Goal: Transaction & Acquisition: Purchase product/service

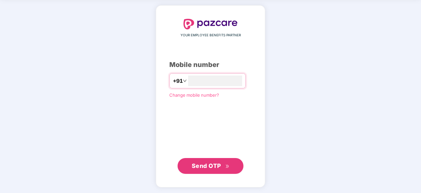
type input "**********"
click at [211, 167] on span "Send OTP" at bounding box center [206, 165] width 29 height 7
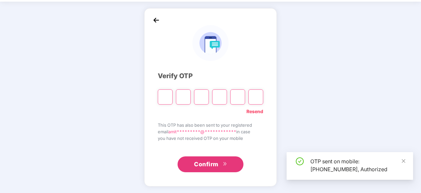
scroll to position [22, 0]
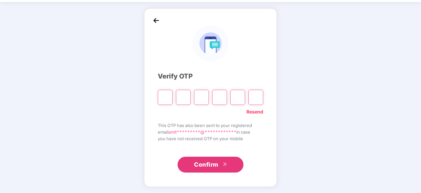
click at [211, 167] on span "Confirm" at bounding box center [206, 164] width 24 height 9
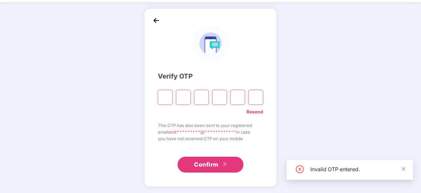
click at [164, 100] on input "Please enter verification code. Digit 1" at bounding box center [165, 97] width 15 height 15
type input "*"
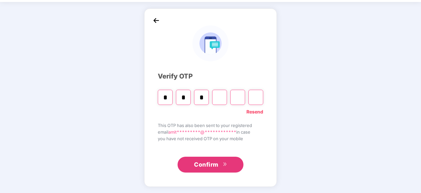
type input "*"
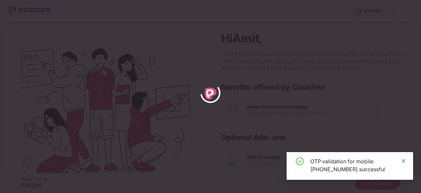
click at [403, 161] on icon "close" at bounding box center [404, 161] width 4 height 4
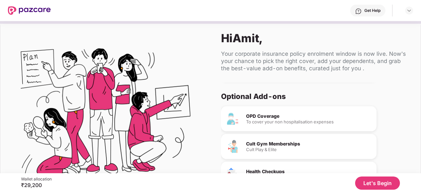
scroll to position [62, 0]
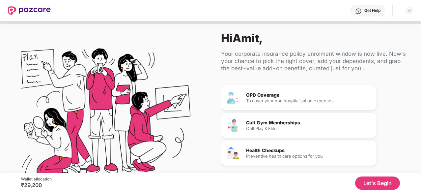
click at [368, 181] on button "Let's Begin" at bounding box center [377, 182] width 45 height 13
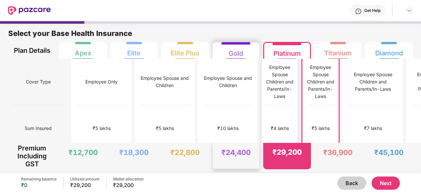
click at [266, 106] on div "₹4 lakhs" at bounding box center [280, 128] width 28 height 46
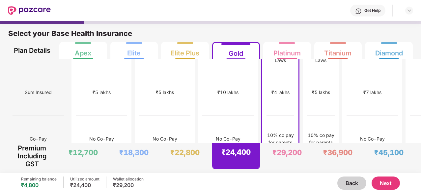
scroll to position [36, 0]
click at [307, 115] on div "10% co pay for parents" at bounding box center [321, 138] width 28 height 46
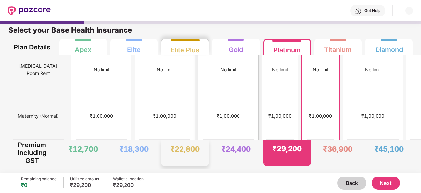
scroll to position [0, 0]
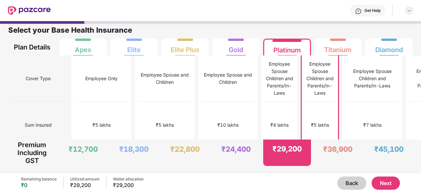
click at [406, 12] on div at bounding box center [409, 11] width 8 height 8
click at [303, 34] on div "Select your Base Health Insurance" at bounding box center [210, 31] width 404 height 13
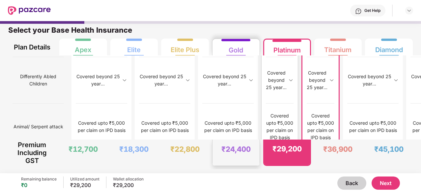
scroll to position [893, 0]
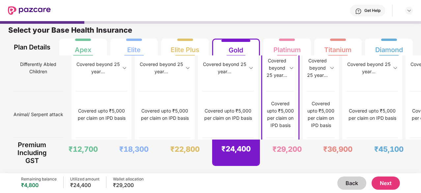
click at [381, 184] on button "Next" at bounding box center [385, 182] width 28 height 13
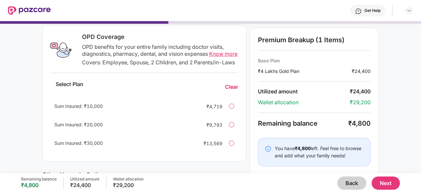
scroll to position [103, 0]
click at [234, 113] on div "Sum Insured: ₹10,000 ₹4,719" at bounding box center [144, 105] width 188 height 16
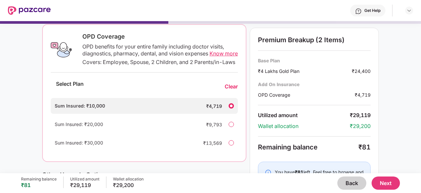
click at [234, 114] on div "Sum Insured: ₹10,000 ₹4,719" at bounding box center [144, 106] width 187 height 16
click at [230, 90] on div "Clear" at bounding box center [231, 86] width 13 height 7
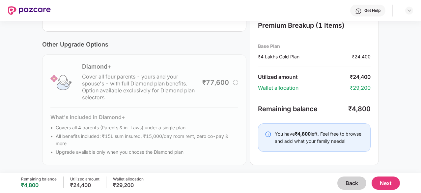
scroll to position [112, 0]
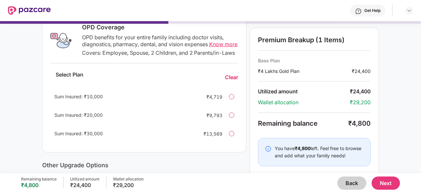
click at [345, 183] on button "Back" at bounding box center [351, 182] width 29 height 13
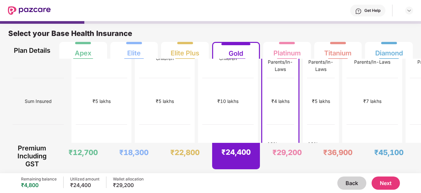
scroll to position [32, 0]
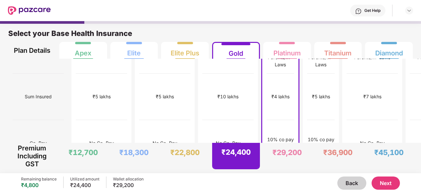
click at [390, 182] on button "Next" at bounding box center [385, 182] width 28 height 13
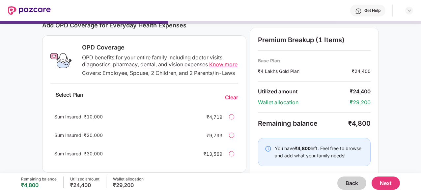
scroll to position [95, 0]
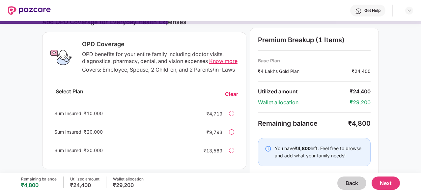
click at [231, 116] on div at bounding box center [231, 113] width 5 height 5
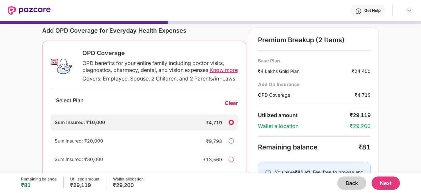
scroll to position [85, 0]
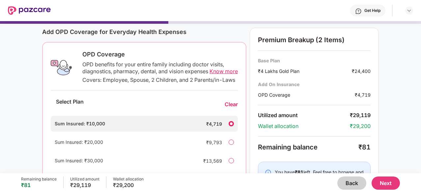
click at [348, 180] on button "Back" at bounding box center [351, 182] width 29 height 13
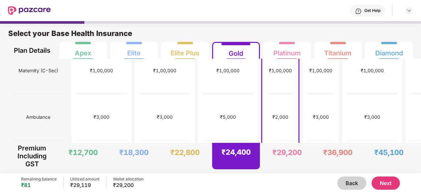
scroll to position [290, 0]
click at [347, 140] on div "+/-6" at bounding box center [372, 163] width 51 height 46
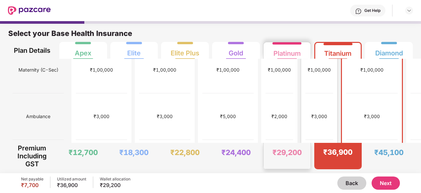
click at [305, 140] on div "+/-6.5" at bounding box center [319, 163] width 28 height 46
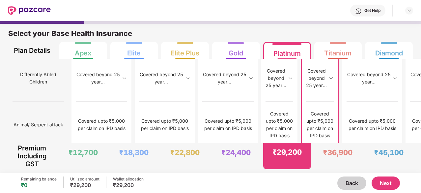
scroll to position [893, 0]
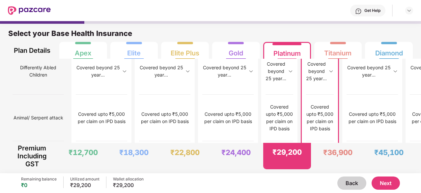
click at [383, 182] on button "Next" at bounding box center [385, 182] width 28 height 13
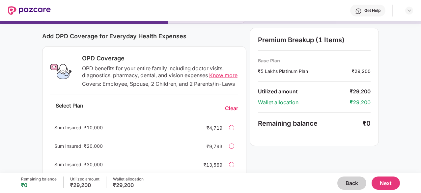
scroll to position [81, 0]
click at [220, 76] on span "Know more" at bounding box center [223, 75] width 28 height 7
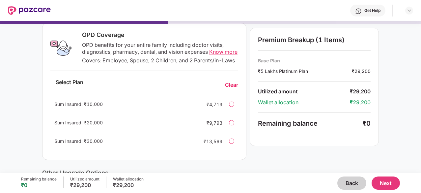
scroll to position [0, 0]
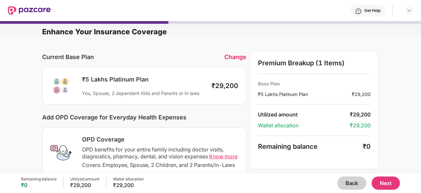
click at [351, 183] on button "Back" at bounding box center [351, 182] width 29 height 13
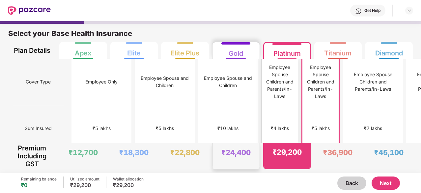
click at [266, 83] on div "Employee Spouse Children and Parents/In-Laws" at bounding box center [280, 82] width 28 height 36
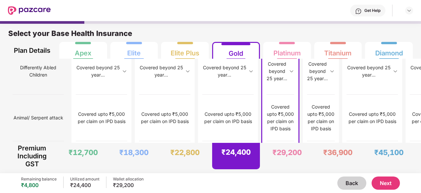
scroll to position [3, 0]
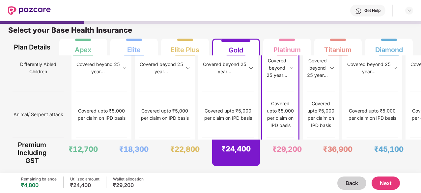
click at [388, 186] on button "Next" at bounding box center [385, 182] width 28 height 13
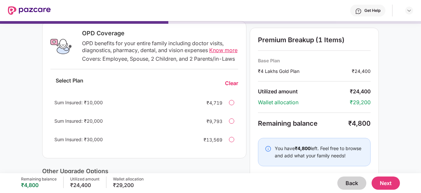
scroll to position [106, 0]
click at [219, 49] on span "Know more" at bounding box center [223, 49] width 28 height 7
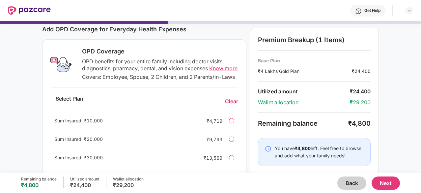
scroll to position [119, 0]
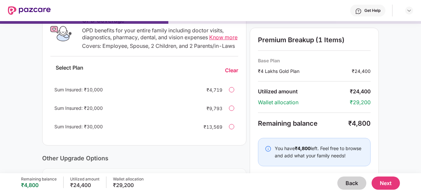
click at [232, 92] on div at bounding box center [231, 89] width 5 height 5
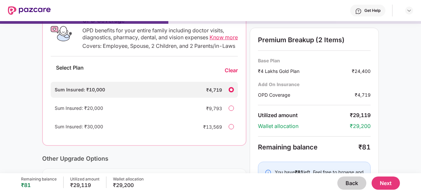
click at [381, 181] on button "Next" at bounding box center [385, 182] width 28 height 13
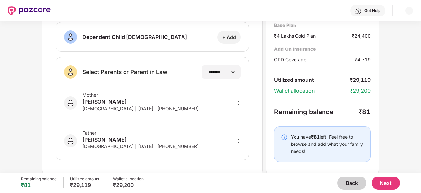
scroll to position [0, 0]
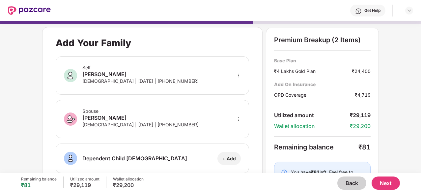
click at [383, 187] on button "Next" at bounding box center [385, 182] width 28 height 13
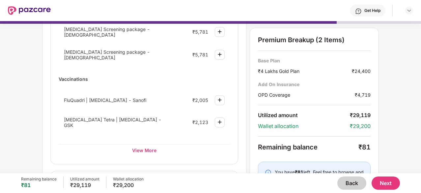
scroll to position [106, 0]
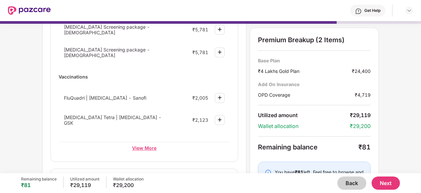
click at [152, 142] on div "View More" at bounding box center [144, 148] width 171 height 12
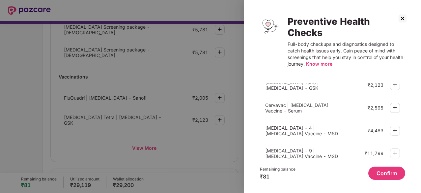
scroll to position [274, 0]
click at [395, 173] on button "Confirm" at bounding box center [386, 172] width 37 height 13
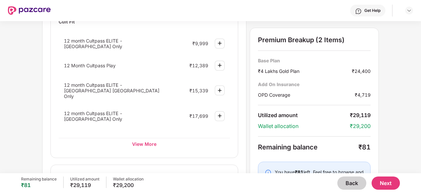
scroll to position [309, 0]
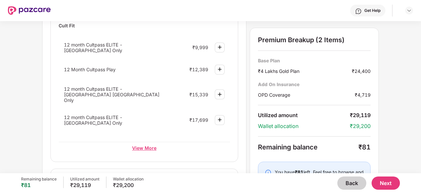
click at [147, 142] on div "View More" at bounding box center [144, 148] width 171 height 12
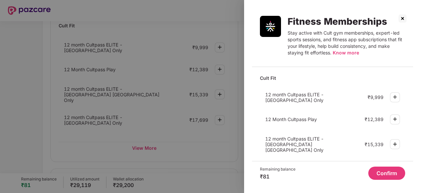
scroll to position [69, 0]
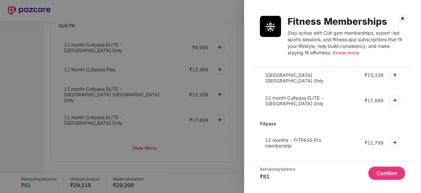
click at [403, 19] on img at bounding box center [402, 18] width 11 height 11
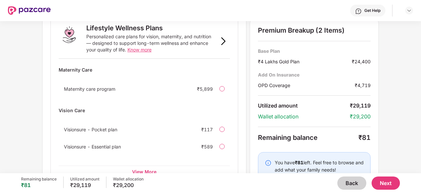
scroll to position [467, 0]
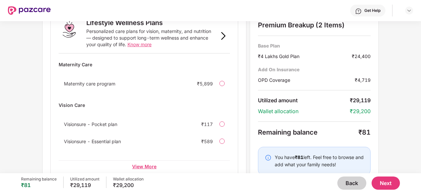
click at [140, 160] on div "View More" at bounding box center [144, 166] width 171 height 12
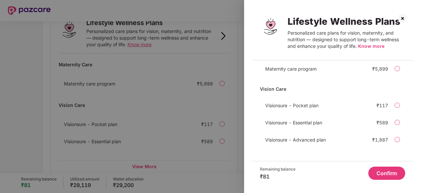
scroll to position [0, 0]
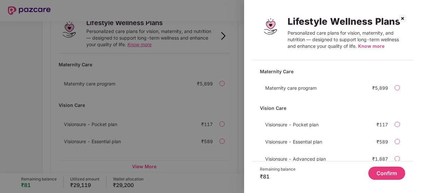
click at [402, 17] on img at bounding box center [402, 18] width 11 height 11
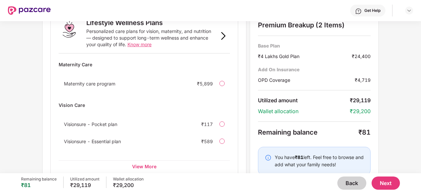
click at [383, 179] on button "Next" at bounding box center [385, 182] width 28 height 13
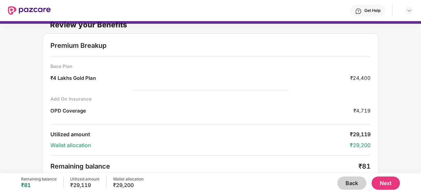
scroll to position [13, 0]
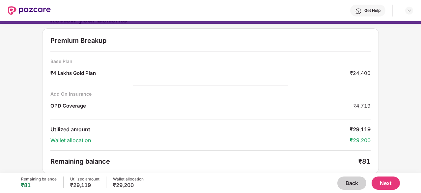
click at [394, 185] on button "Next" at bounding box center [385, 182] width 28 height 13
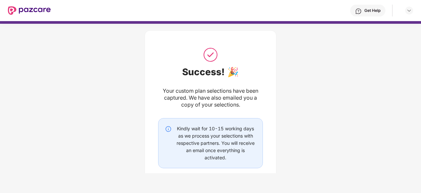
scroll to position [44, 0]
